Goal: Navigation & Orientation: Go to known website

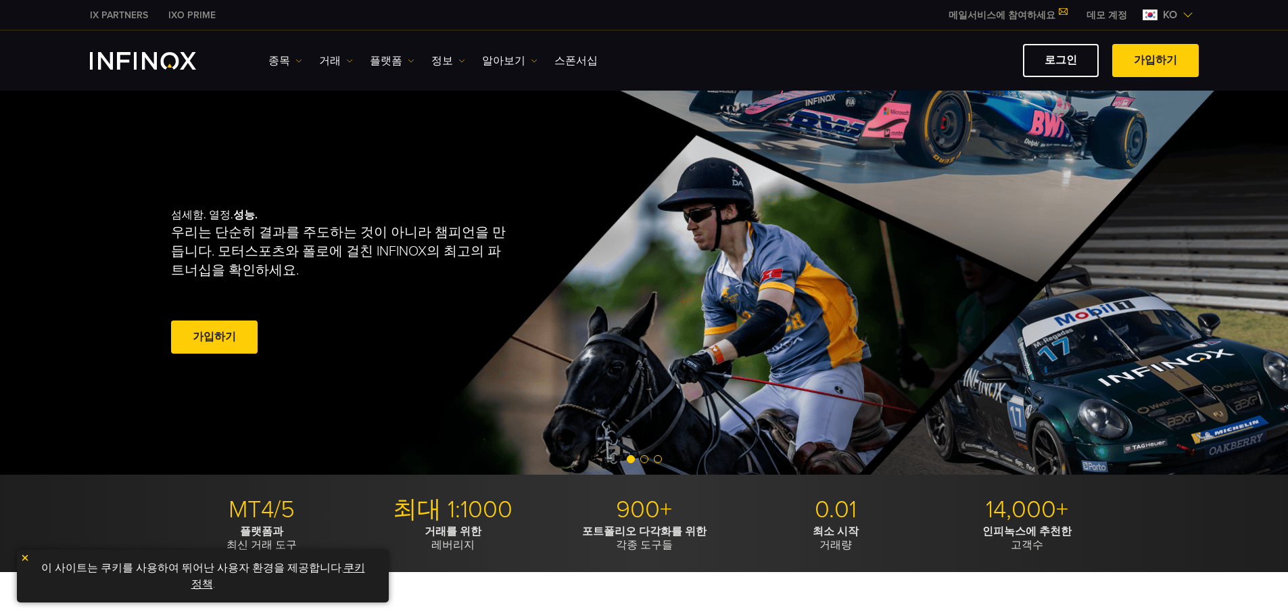
click at [29, 552] on div "이 사이트는 쿠키를 사용하여 뛰어난 사용자 환경을 제공합니다. 쿠키 정책 ." at bounding box center [203, 576] width 372 height 53
click at [21, 558] on div "이 사이트는 쿠키를 사용하여 뛰어난 사용자 환경을 제공합니다. 쿠키 정책 ." at bounding box center [203, 576] width 372 height 53
click at [22, 558] on img at bounding box center [24, 557] width 9 height 9
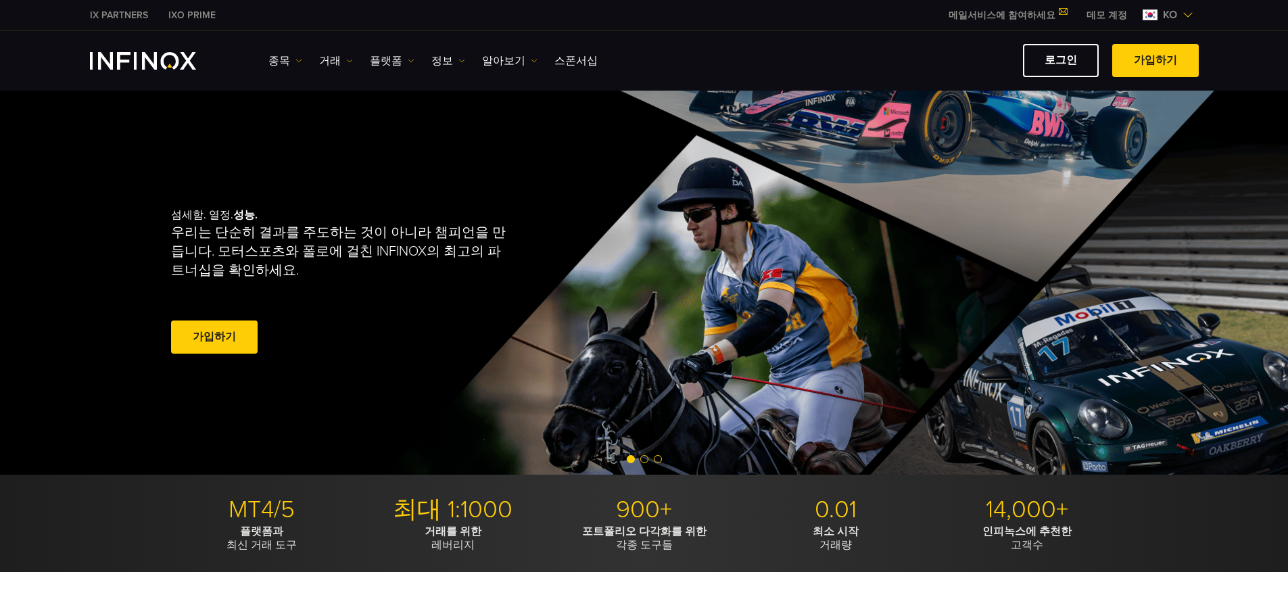
click at [24, 558] on div "MT4/5 플랫폼과 최신 거래 도구 최대 1:1000 거래를 위한 레버리지 900+ 포트폴리오 다각화를 위한 각종 도구들 0.01 최소 시작 …" at bounding box center [644, 523] width 1288 height 97
click at [1075, 55] on link "로그인" at bounding box center [1061, 60] width 76 height 33
